Goal: Transaction & Acquisition: Register for event/course

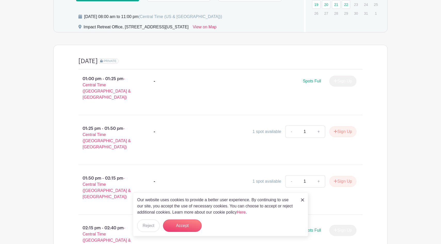
scroll to position [286, 0]
click at [332, 126] on button "Sign Up" at bounding box center [343, 131] width 27 height 11
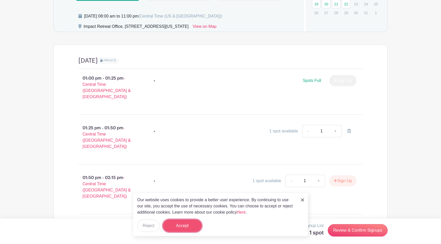
click at [180, 221] on button "Accept" at bounding box center [182, 226] width 39 height 12
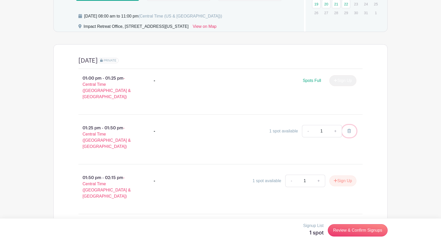
click at [349, 129] on icon at bounding box center [350, 131] width 4 height 4
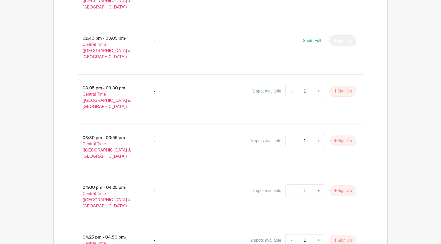
scroll to position [526, 0]
click at [341, 135] on button "Sign Up" at bounding box center [343, 140] width 27 height 11
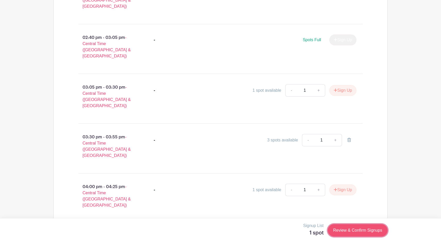
click at [346, 232] on link "Review & Confirm Signups" at bounding box center [358, 231] width 60 height 12
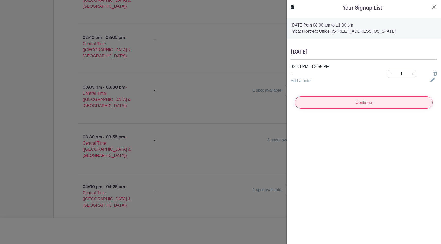
click at [383, 108] on input "Continue" at bounding box center [364, 103] width 138 height 12
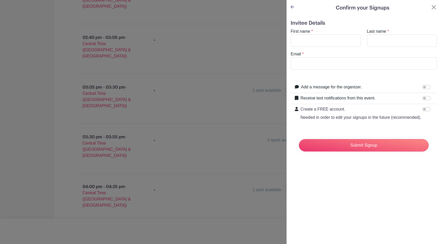
click at [348, 47] on turbo-frame "First name * Last name * Email *" at bounding box center [364, 48] width 146 height 41
click at [348, 46] on input "First name" at bounding box center [326, 41] width 70 height 12
type input "Olivia"
type input "Koepke"
type input "oliviakoepke1@gmail.com"
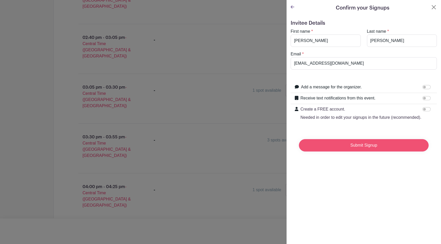
click at [363, 145] on input "Submit Signup" at bounding box center [364, 145] width 130 height 12
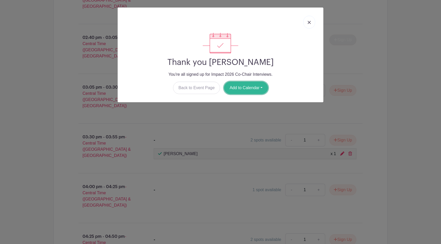
click at [239, 94] on button "Add to Calendar" at bounding box center [246, 88] width 44 height 12
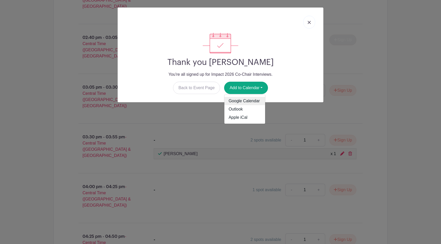
click at [242, 101] on link "Google Calendar" at bounding box center [245, 101] width 41 height 8
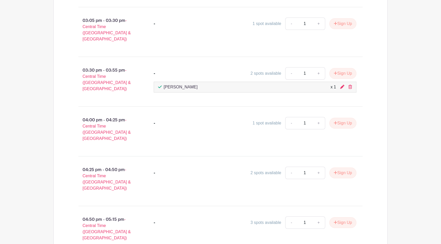
scroll to position [588, 0]
